Goal: Transaction & Acquisition: Obtain resource

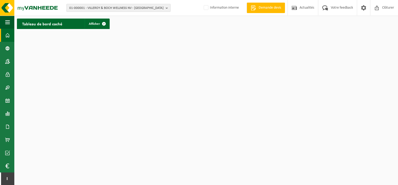
click at [88, 9] on span "01-000001 - VILLEROY & BOCH WELLNESS NV - [GEOGRAPHIC_DATA]" at bounding box center [116, 8] width 94 height 8
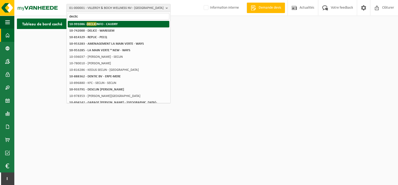
type input "declic"
click at [98, 23] on strong "10-991086 - DECLIC INFO - CAUDRY" at bounding box center [93, 24] width 48 height 4
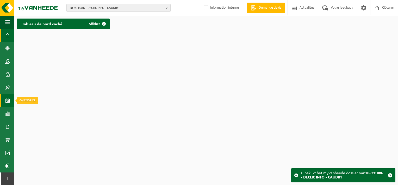
click at [9, 99] on span at bounding box center [7, 100] width 5 height 13
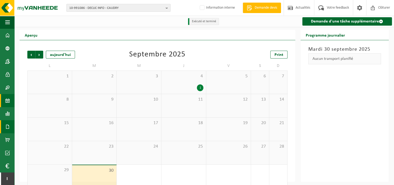
click at [6, 129] on span at bounding box center [7, 126] width 5 height 13
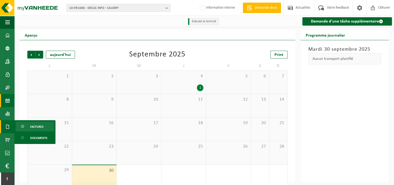
click at [31, 126] on span "Factures" at bounding box center [36, 126] width 13 height 10
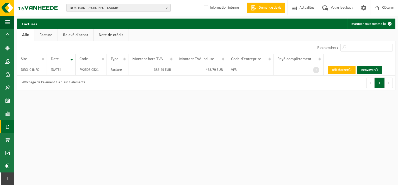
click at [97, 7] on span "10-991086 - DECLIC INFO - CAUDRY" at bounding box center [116, 8] width 94 height 8
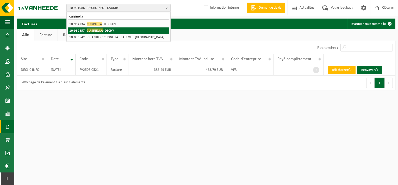
type input "cuisinella"
click at [107, 29] on strong "10-989857 - CUISINELLA - DECHY" at bounding box center [91, 30] width 45 height 4
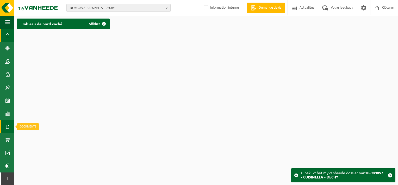
click at [9, 124] on span at bounding box center [7, 126] width 5 height 13
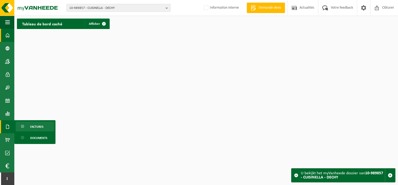
click at [23, 125] on span at bounding box center [23, 126] width 4 height 10
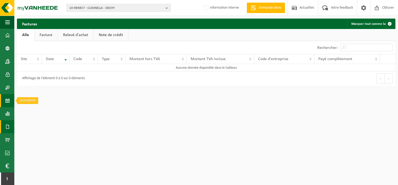
click at [7, 97] on span at bounding box center [7, 100] width 5 height 13
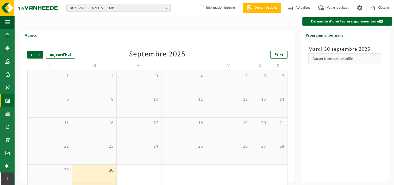
click at [117, 6] on span "10-989857 - CUISINELLA - DECHY" at bounding box center [116, 8] width 94 height 8
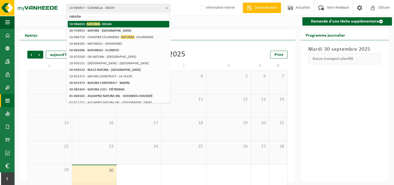
type input "naturba"
click at [121, 25] on li "10-986033 - NATURBA - DOUAI" at bounding box center [119, 24] width 102 height 7
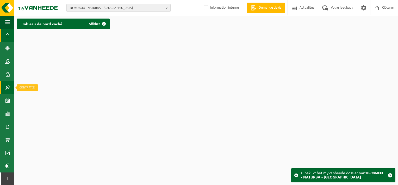
click at [8, 89] on span at bounding box center [7, 87] width 5 height 13
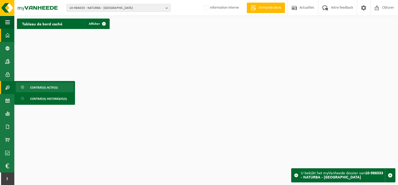
click at [27, 90] on link "Contrat(s) actif(s)" at bounding box center [45, 87] width 58 height 10
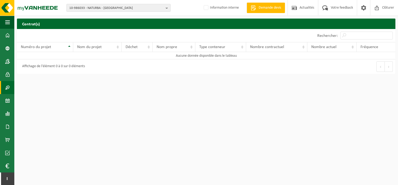
click at [92, 2] on div "10-986033 - NATURBA - DOUAI 10-986033 - NATURBA - DOUAI Information interne Bie…" at bounding box center [199, 8] width 398 height 16
click at [8, 126] on span at bounding box center [7, 126] width 5 height 13
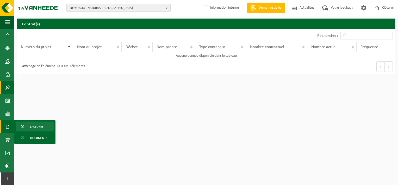
click at [29, 124] on link "Factures" at bounding box center [35, 126] width 39 height 10
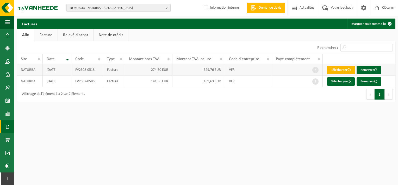
click at [340, 67] on link "Télécharger" at bounding box center [341, 70] width 28 height 8
click at [333, 80] on link "Télécharger" at bounding box center [341, 81] width 28 height 8
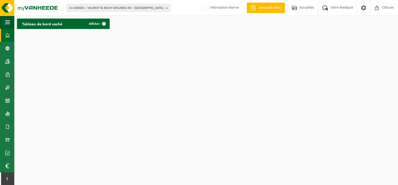
click at [134, 9] on span "01-000001 - VILLEROY & BOCH WELLNESS NV - ROESELARE" at bounding box center [116, 8] width 94 height 8
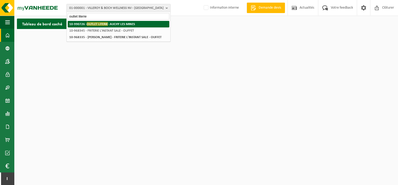
type input "outlet literie"
click at [132, 24] on strong "10-990726 - OUTLET LITERIE - AUCHY LES MINES" at bounding box center [102, 24] width 66 height 4
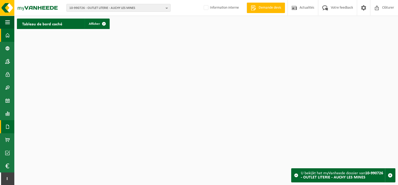
click at [5, 132] on link "Documents" at bounding box center [7, 126] width 14 height 13
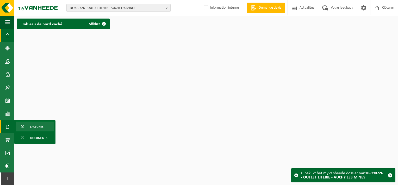
click at [21, 128] on span at bounding box center [23, 126] width 4 height 10
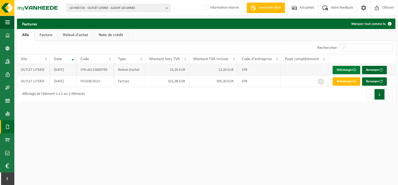
click at [351, 68] on link "Télécharger" at bounding box center [347, 70] width 28 height 8
click at [348, 81] on link "Télécharger" at bounding box center [347, 81] width 28 height 8
click at [132, 7] on span "10-990726 - OUTLET LITERIE - AUCHY LES MINES" at bounding box center [116, 8] width 94 height 8
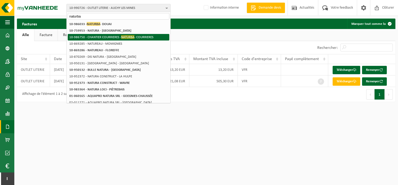
type input "naturba"
click at [126, 35] on span "NATURBA" at bounding box center [127, 37] width 13 height 4
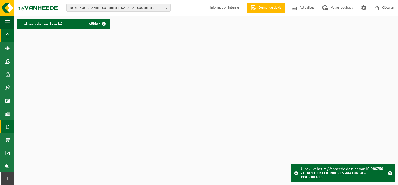
click at [7, 122] on span at bounding box center [7, 126] width 5 height 13
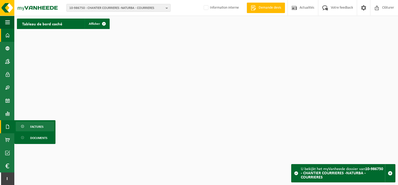
click at [23, 125] on span at bounding box center [23, 126] width 4 height 10
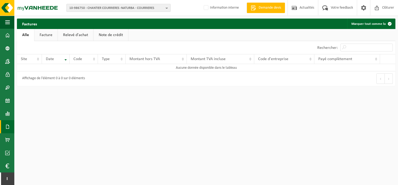
click at [93, 8] on span "10-986750 - CHANTIER COURRIERES -NATURBA - COURRIERES" at bounding box center [116, 8] width 94 height 8
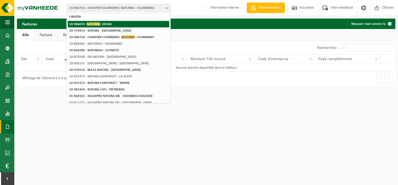
type input "naturba"
click at [107, 23] on strong "10-986033 - NATURBA - DOUAI" at bounding box center [90, 24] width 42 height 4
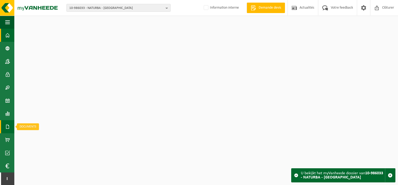
click at [7, 127] on span at bounding box center [7, 126] width 5 height 13
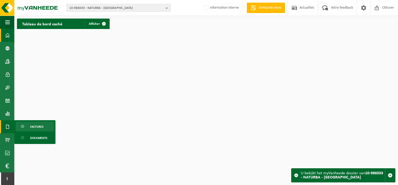
click at [33, 124] on span "Factures" at bounding box center [36, 126] width 13 height 10
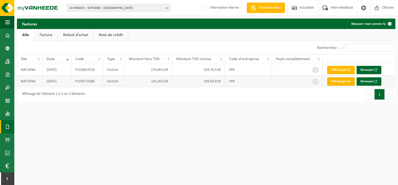
click at [337, 82] on link "Télécharger" at bounding box center [341, 81] width 28 height 8
click at [344, 66] on link "Télécharger" at bounding box center [341, 70] width 28 height 8
click at [116, 8] on span "10-986033 - NATURBA - [GEOGRAPHIC_DATA]" at bounding box center [116, 8] width 94 height 8
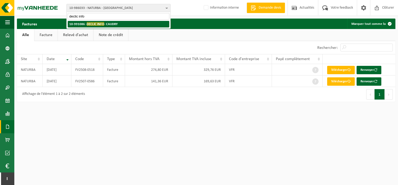
type input "declic info"
click at [119, 23] on li "10-991086 - DECLIC INFO - CAUDRY" at bounding box center [119, 24] width 102 height 7
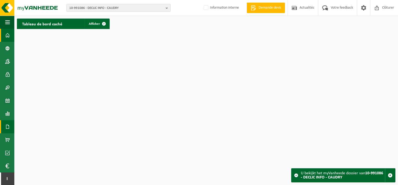
click at [8, 125] on span at bounding box center [7, 126] width 5 height 13
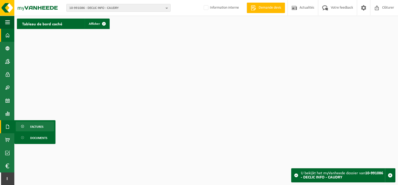
click at [27, 127] on link "Factures" at bounding box center [35, 126] width 39 height 10
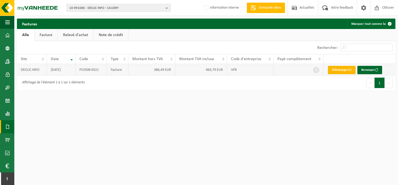
click at [349, 69] on span at bounding box center [349, 69] width 3 height 3
click at [80, 6] on span "10-991086 - DECLIC INFO - CAUDRY" at bounding box center [116, 8] width 94 height 8
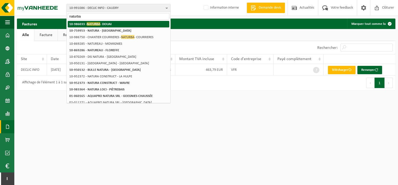
type input "naturba"
click at [102, 20] on div "10-991086 - DECLIC INFO - CAUDRY 10-986033 - NATURBA - DOUAI 10-759953 - NATURA…" at bounding box center [119, 99] width 104 height 158
click at [104, 24] on strong "10-986033 - NATURBA - DOUAI" at bounding box center [90, 24] width 42 height 4
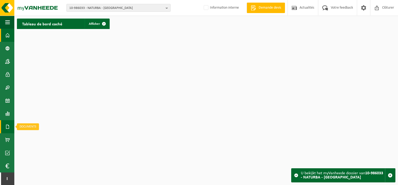
click at [8, 128] on span at bounding box center [7, 126] width 5 height 13
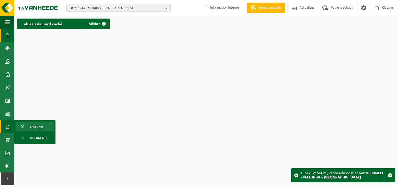
click at [23, 128] on span at bounding box center [23, 126] width 4 height 10
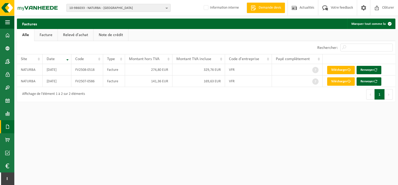
click at [109, 7] on span "10-986033 - NATURBA - DOUAI" at bounding box center [116, 8] width 94 height 8
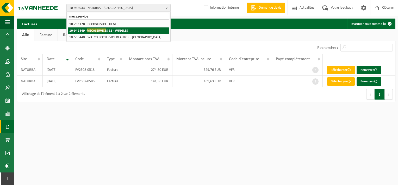
type input "mecaservice"
click at [118, 30] on strong "10-942849 - MECASERVICE S 62 - WINGLES" at bounding box center [98, 30] width 59 height 4
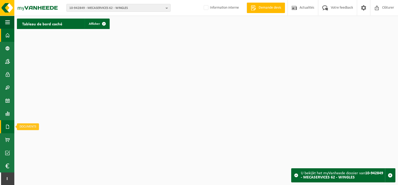
click at [7, 126] on span at bounding box center [7, 126] width 5 height 13
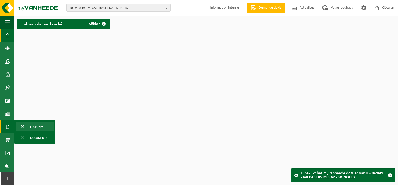
click at [26, 128] on link "Factures" at bounding box center [35, 126] width 39 height 10
